Goal: Information Seeking & Learning: Learn about a topic

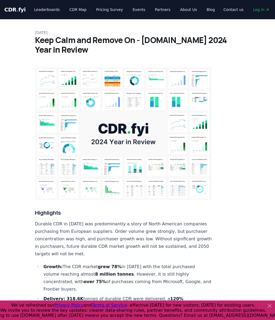
click at [73, 41] on h1 "Keep Calm and Remove On - [DOMAIN_NAME] 2024 Year in Review" at bounding box center [137, 44] width 205 height 19
click at [17, 11] on span "CDR . fyi" at bounding box center [14, 9] width 21 height 6
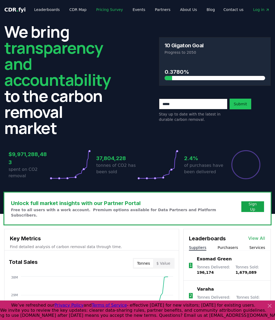
click at [107, 9] on link "Pricing Survey" at bounding box center [109, 10] width 35 height 10
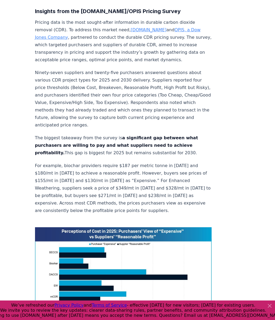
scroll to position [307, 0]
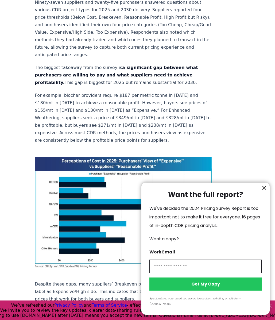
click at [268, 192] on button "information" at bounding box center [264, 188] width 8 height 8
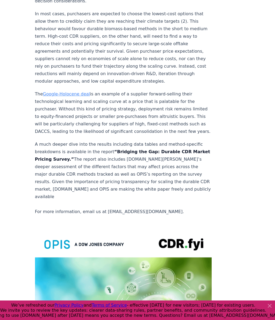
scroll to position [1047, 0]
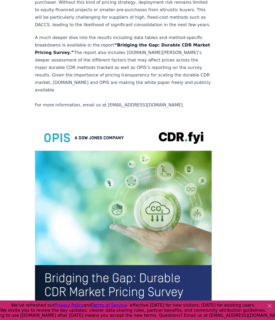
drag, startPoint x: 111, startPoint y: 208, endPoint x: 193, endPoint y: 1, distance: 222.9
